Goal: Unclear

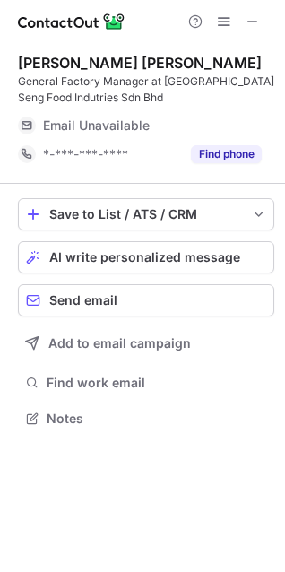
scroll to position [406, 285]
click at [238, 21] on div at bounding box center [224, 22] width 86 height 22
click at [254, 20] on span at bounding box center [253, 21] width 14 height 14
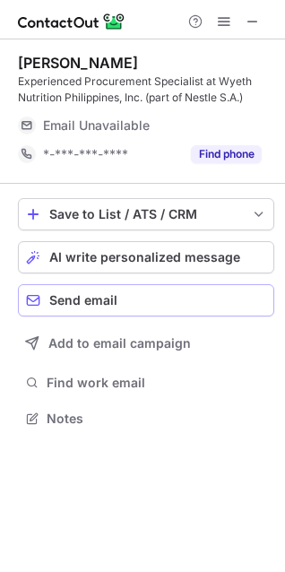
scroll to position [406, 285]
click at [258, 16] on span at bounding box center [253, 21] width 14 height 14
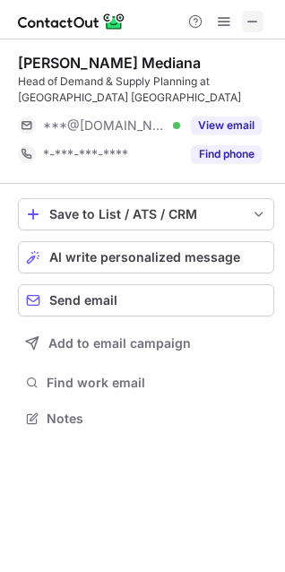
scroll to position [406, 285]
click at [253, 20] on span at bounding box center [253, 21] width 14 height 14
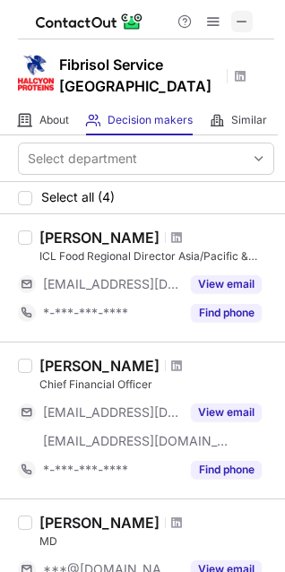
click at [248, 16] on span at bounding box center [242, 21] width 14 height 14
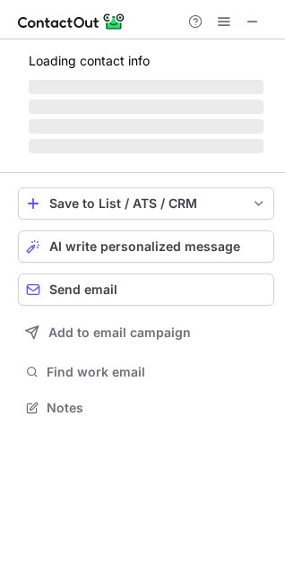
scroll to position [390, 285]
